Goal: Find specific page/section: Find specific page/section

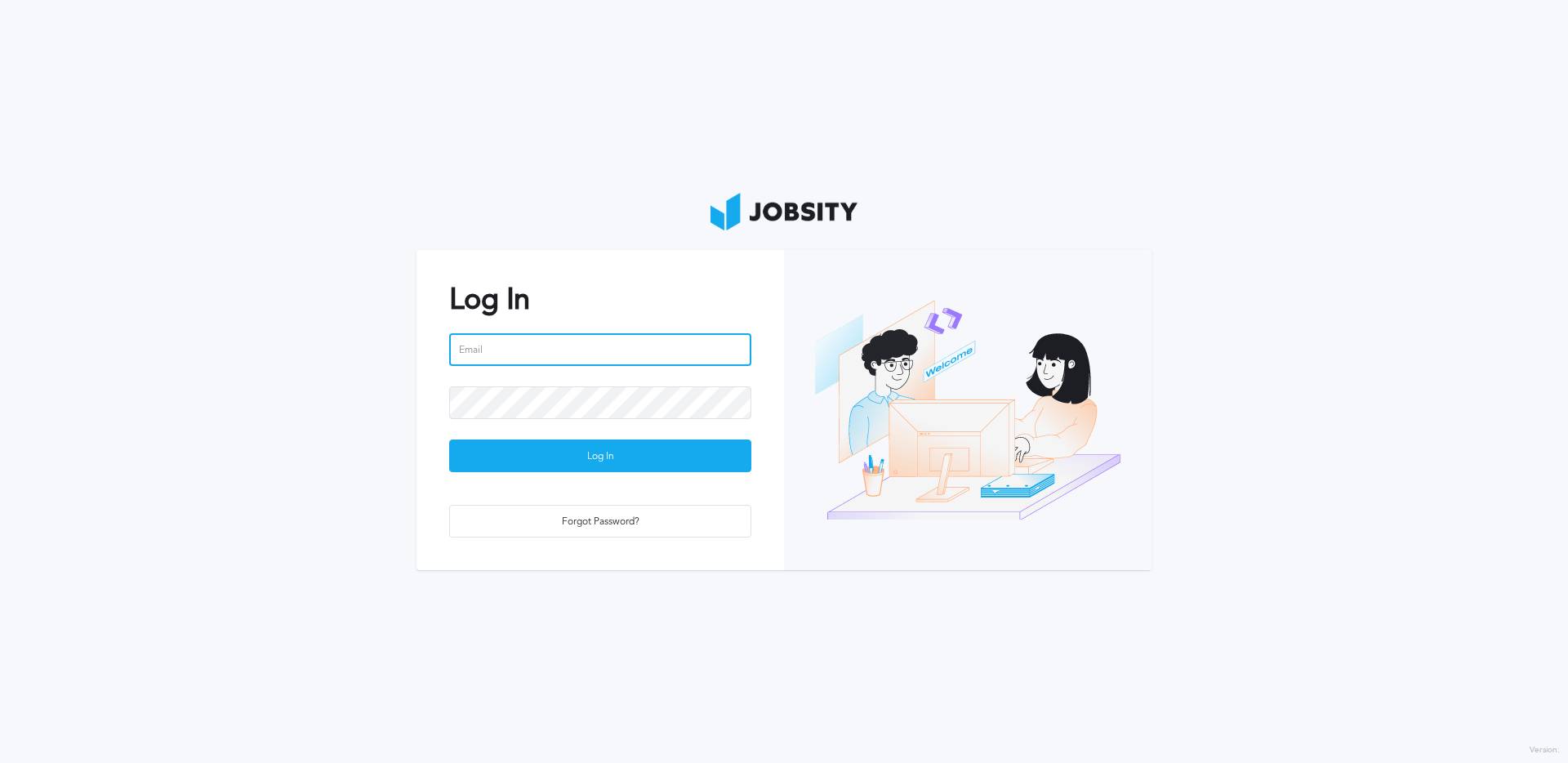
click at [591, 348] on input "email" at bounding box center [601, 349] width 302 height 33
type input "[PERSON_NAME][EMAIL_ADDRESS][PERSON_NAME][DOMAIN_NAME]"
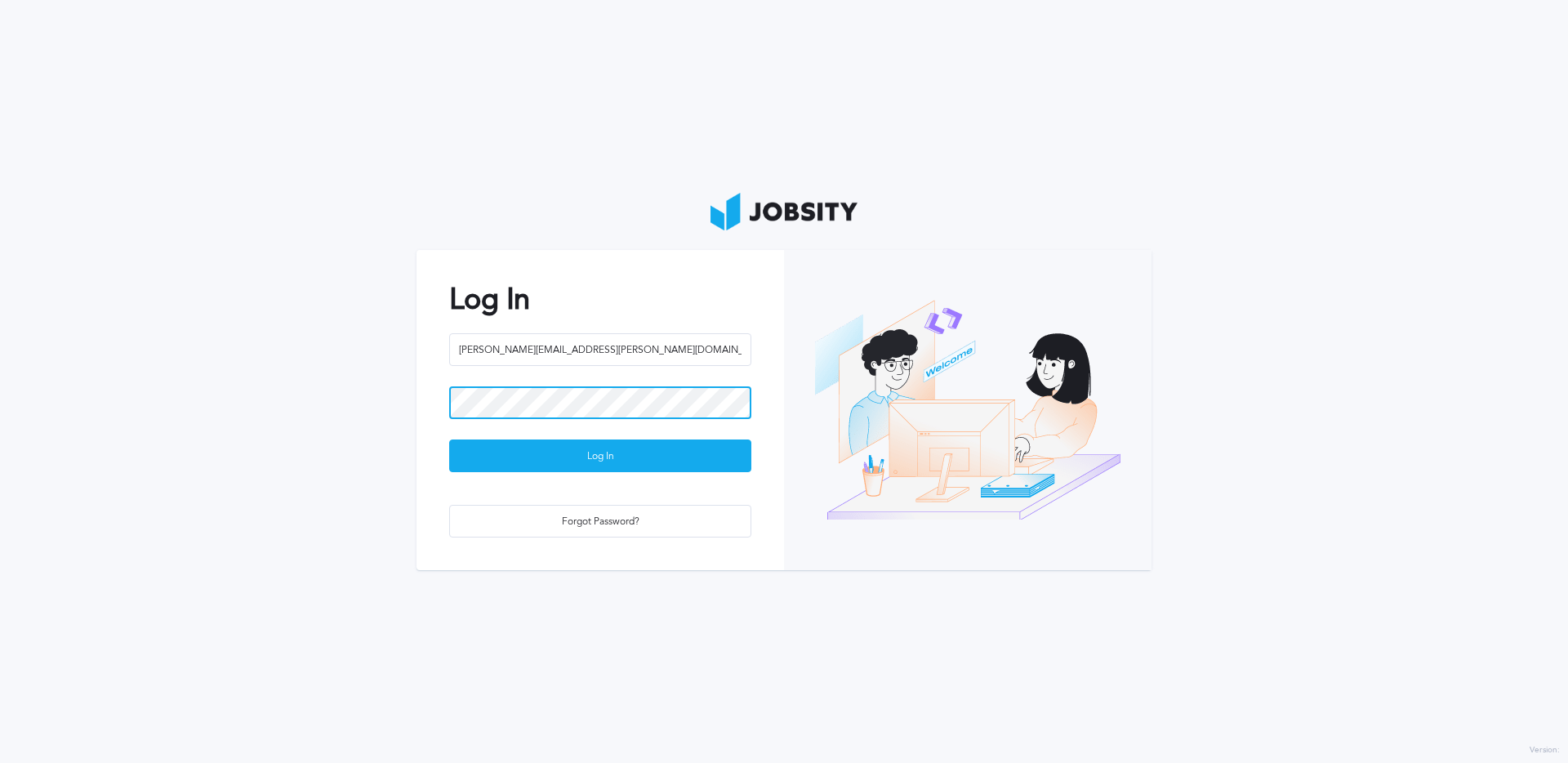
click at [449, 440] on button "Log In" at bounding box center [601, 456] width 302 height 33
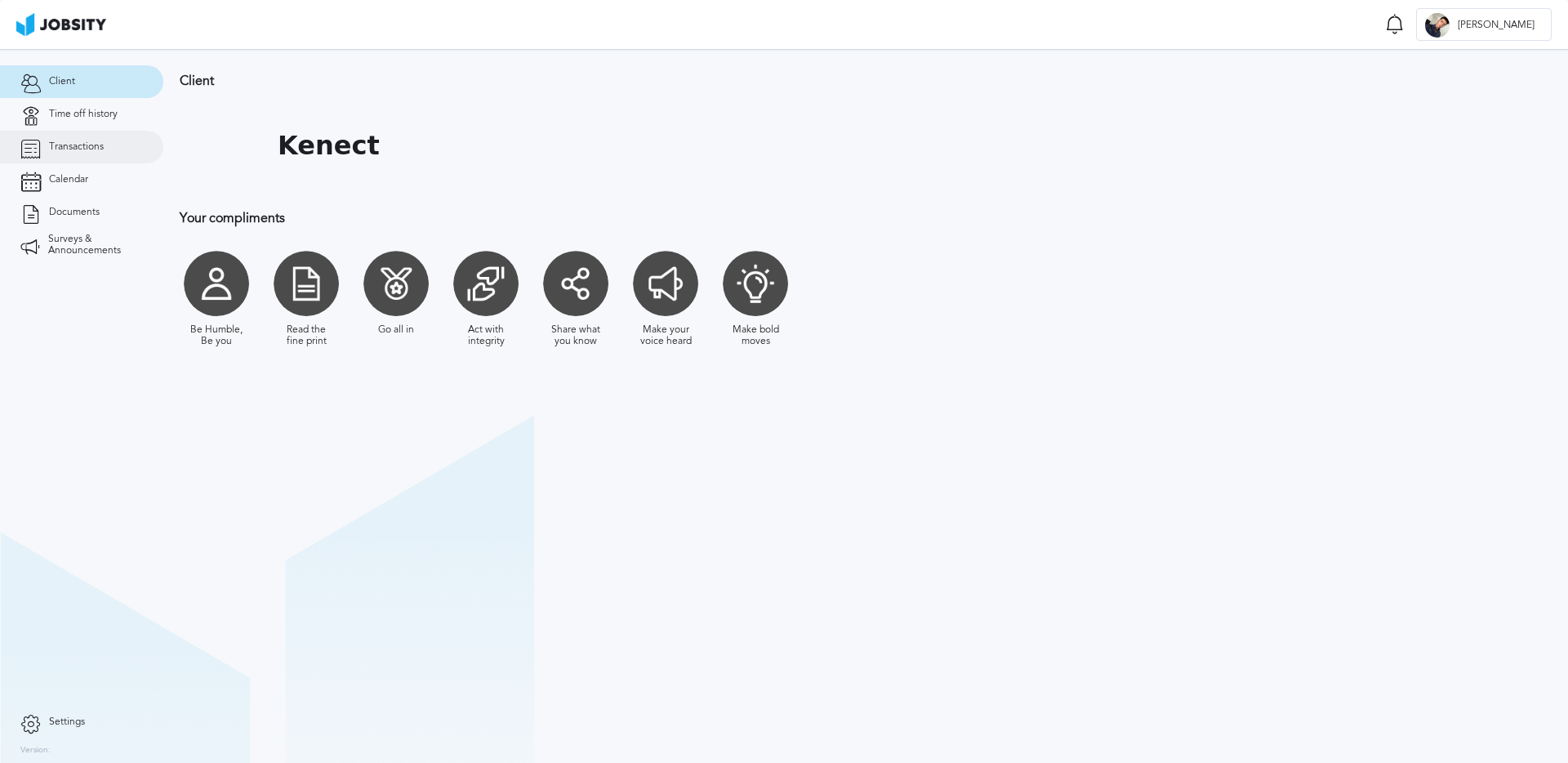
click at [82, 153] on link "Transactions" at bounding box center [82, 146] width 163 height 33
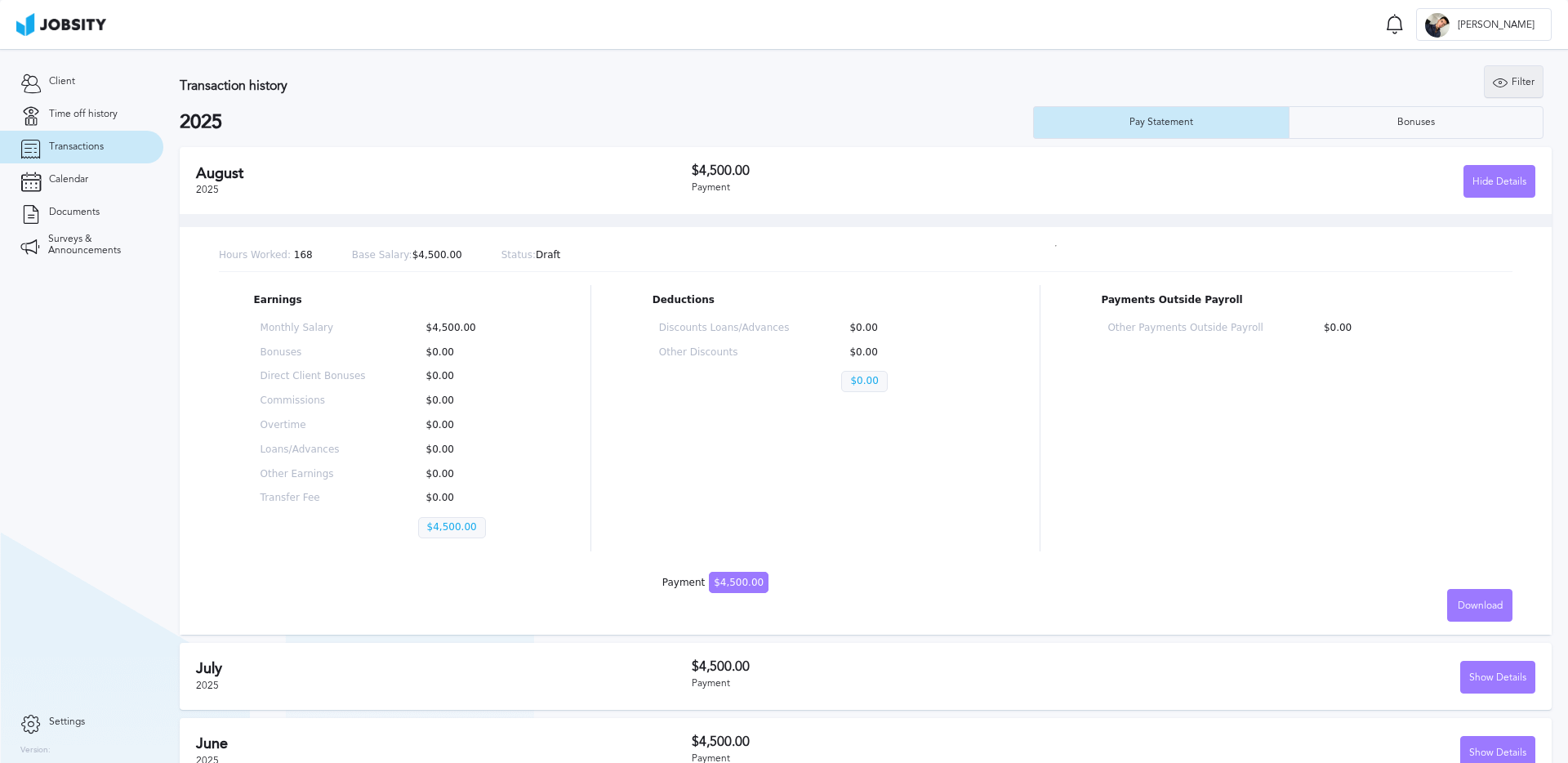
click at [1528, 86] on div "Filter" at bounding box center [1513, 83] width 58 height 33
click at [1439, 170] on input "2025" at bounding box center [1421, 161] width 221 height 33
click at [1511, 179] on div "Hide Details" at bounding box center [1499, 182] width 71 height 33
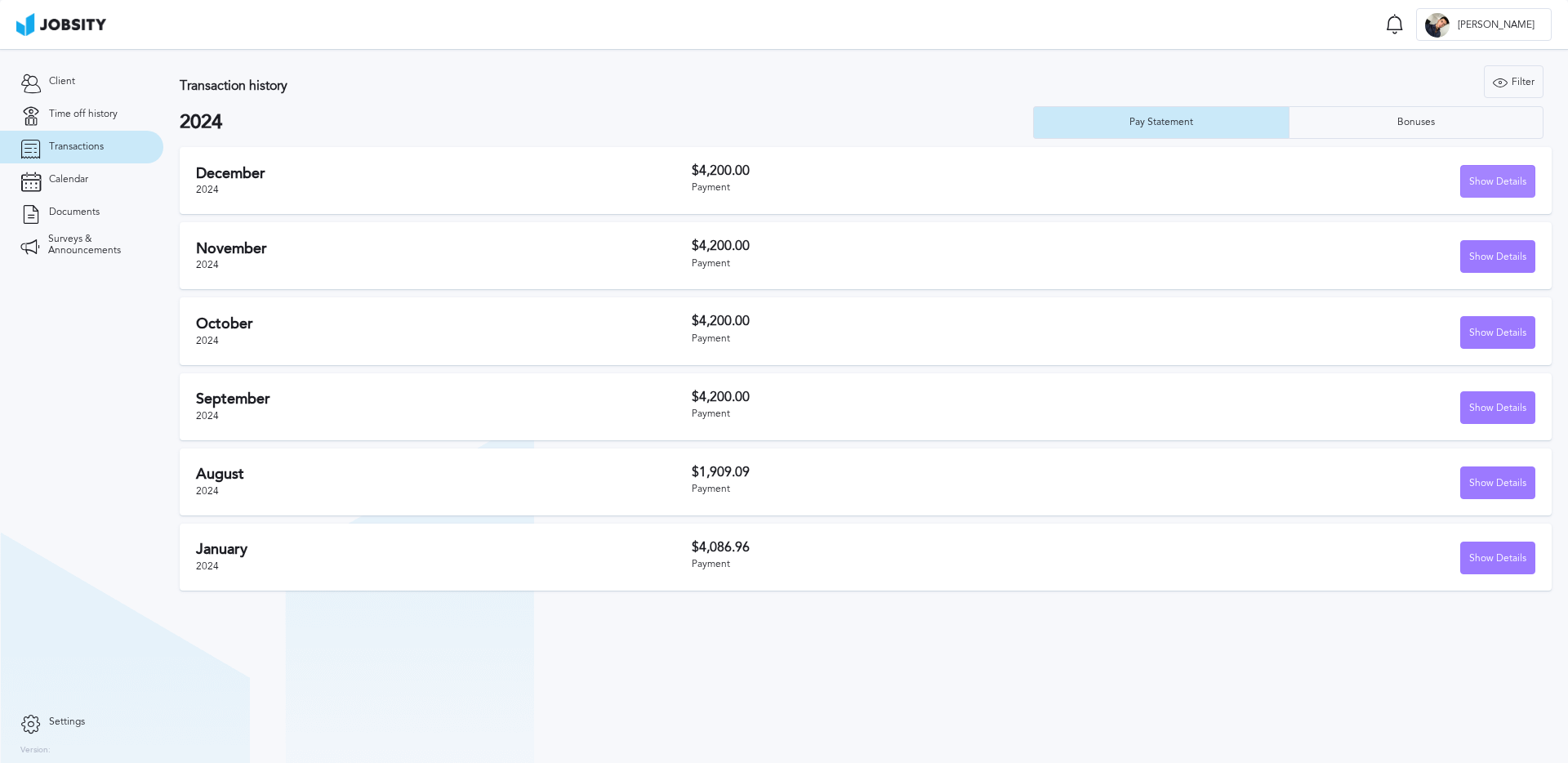
click at [1481, 183] on div "Show Details" at bounding box center [1497, 182] width 74 height 33
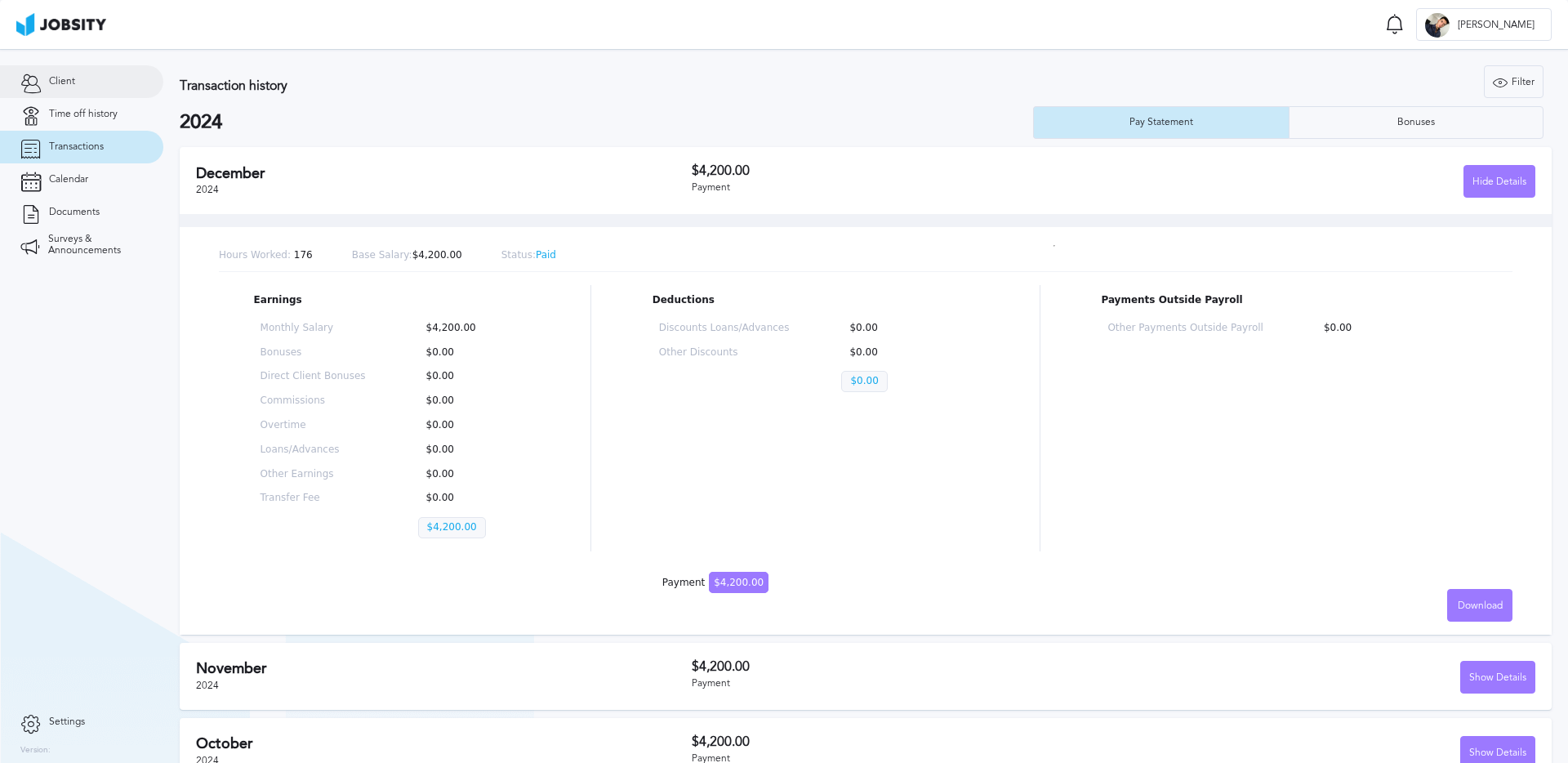
click at [65, 85] on span "Client" at bounding box center [62, 81] width 26 height 11
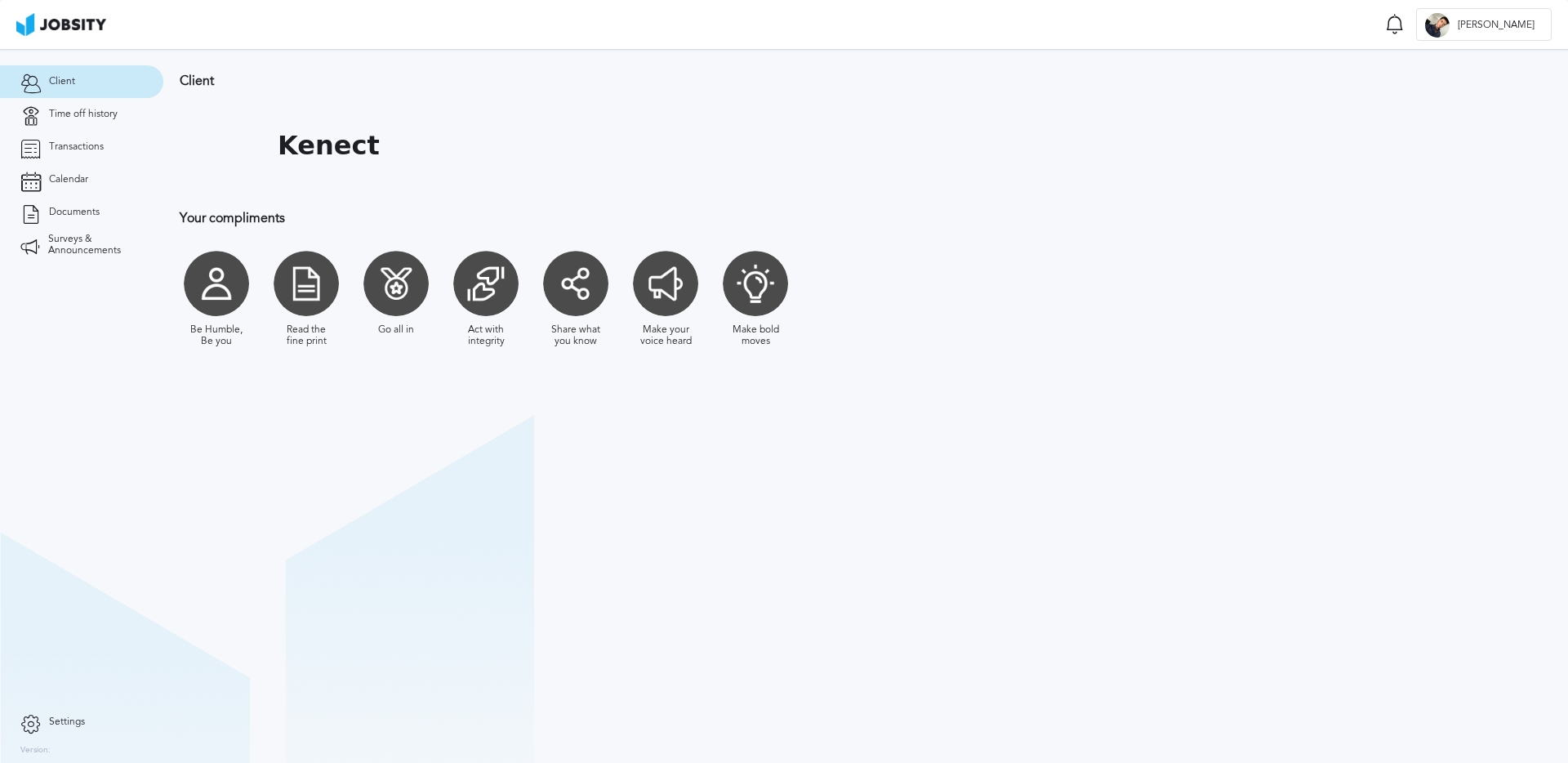
drag, startPoint x: 467, startPoint y: 260, endPoint x: 445, endPoint y: 281, distance: 30.4
click at [444, 277] on div "Be Humble, Be you Read the fine print Go all in Act with integrity Share what y…" at bounding box center [622, 298] width 886 height 112
drag, startPoint x: 500, startPoint y: 293, endPoint x: 484, endPoint y: 363, distance: 71.8
click at [499, 341] on div "Act with integrity" at bounding box center [486, 298] width 74 height 112
click at [890, 444] on section "Client Kenect Your compliments Be Humble, Be you Read the fine print Go all in …" at bounding box center [865, 406] width 1405 height 714
